Goal: Ask a question: Seek information or help from site administrators or community

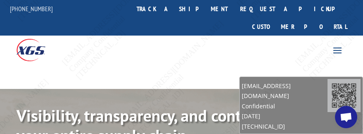
click at [342, 114] on span "Open chat" at bounding box center [346, 117] width 13 height 11
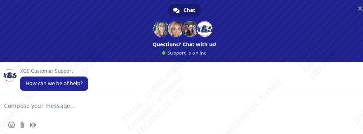
click at [33, 101] on form at bounding box center [175, 106] width 335 height 22
drag, startPoint x: 29, startPoint y: 107, endPoint x: 7, endPoint y: 105, distance: 22.0
click at [28, 107] on textarea "Compose your message..." at bounding box center [171, 105] width 335 height 7
click at [29, 107] on textarea "Compose your message..." at bounding box center [171, 105] width 335 height 7
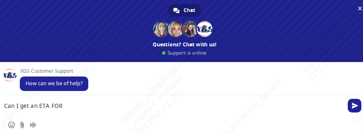
click at [85, 106] on textarea "Can I get an ETA FOR" at bounding box center [171, 105] width 335 height 7
click at [55, 106] on textarea "Can I get an ETA FOR" at bounding box center [171, 105] width 335 height 7
click at [95, 103] on textarea "Can I get an ETA for" at bounding box center [171, 105] width 335 height 7
paste textarea "BG1013510725"
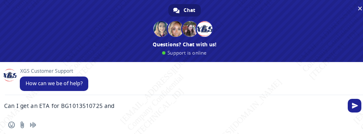
click at [131, 106] on textarea "Can I get an ETA for BG1013510725 and" at bounding box center [171, 105] width 335 height 7
paste textarea "BG1013366925"
type textarea "Can I get an ETA for BG1013510725 and BG1013366925"
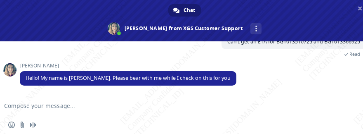
scroll to position [57, 0]
click at [149, 103] on textarea "Compose your message..." at bounding box center [171, 105] width 335 height 7
click at [96, 107] on textarea "Compose your message..." at bounding box center [171, 105] width 335 height 7
click at [133, 104] on textarea "Compose your message..." at bounding box center [171, 105] width 335 height 7
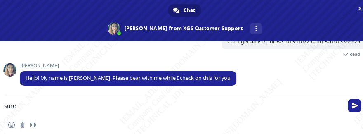
type textarea "sure!"
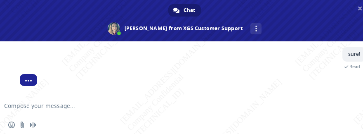
scroll to position [113, 0]
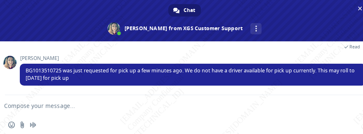
click at [94, 104] on textarea "Compose your message..." at bounding box center [171, 105] width 335 height 7
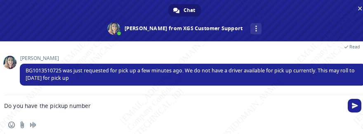
type textarea "Do you have the pickup number?"
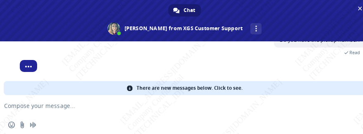
scroll to position [122, 0]
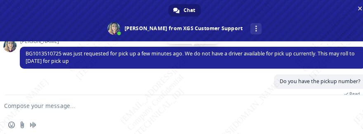
click at [44, 53] on span "BG1013510725 was just requested for pick up a few minutes ago. We do not have a…" at bounding box center [191, 57] width 330 height 14
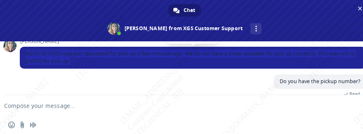
drag, startPoint x: 83, startPoint y: 62, endPoint x: 84, endPoint y: 55, distance: 6.7
click at [83, 62] on span "BG1013510725 was just requested for pick up a few minutes ago. We do not have a…" at bounding box center [191, 57] width 330 height 14
copy div "BG1013510725 was just requested for pick up a few minutes ago. We do not have a…"
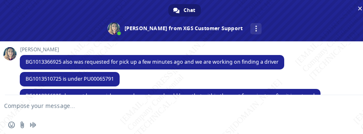
scroll to position [195, 0]
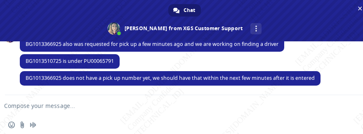
click at [124, 108] on textarea "Compose your message..." at bounding box center [171, 105] width 335 height 7
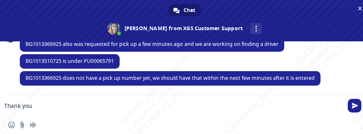
type textarea "Thank you!"
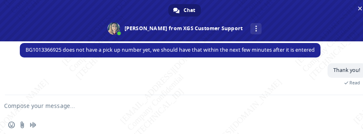
scroll to position [174, 0]
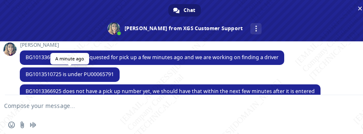
click at [99, 75] on span "BG1013510725 is under PU00065791" at bounding box center [70, 74] width 88 height 7
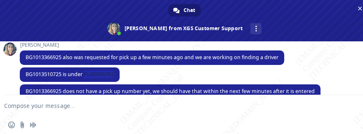
copy span "PU00065791"
click at [126, 59] on span "BG1013366925 also was requested for pick up a few minutes ago and we are workin…" at bounding box center [152, 57] width 253 height 7
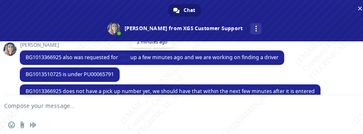
click at [126, 59] on span "BG1013366925 also was requested for pick up a few minutes ago and we are workin…" at bounding box center [152, 57] width 253 height 7
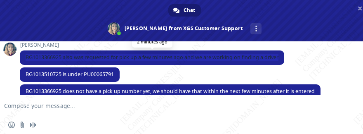
click at [126, 59] on span "BG1013366925 also was requested for pick up a few minutes ago and we are workin…" at bounding box center [152, 57] width 253 height 7
copy span "BG1013366925 also was requested for pick up a few minutes ago and we are workin…"
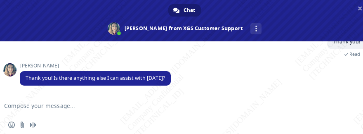
scroll to position [244, 0]
click at [133, 103] on textarea "Compose your message..." at bounding box center [171, 105] width 335 height 7
click at [127, 109] on form at bounding box center [175, 106] width 335 height 22
click at [126, 109] on textarea "Compose your message..." at bounding box center [171, 105] width 335 height 7
type textarea "That's all"
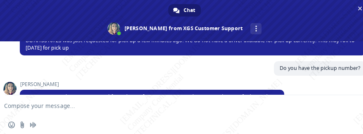
scroll to position [94, 0]
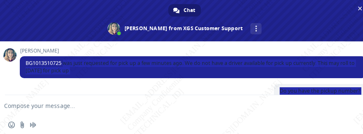
drag, startPoint x: 64, startPoint y: 80, endPoint x: 97, endPoint y: 88, distance: 34.1
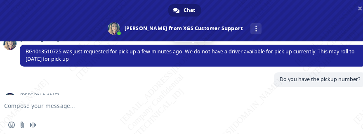
drag, startPoint x: 66, startPoint y: 51, endPoint x: 102, endPoint y: 61, distance: 37.3
click at [94, 59] on span "BG1013510725 was just requested for pick up a few minutes ago. We do not have a…" at bounding box center [193, 56] width 347 height 22
copy span "was just requested for pick up a few minutes ago. We do not have a driver avail…"
